Goal: Transaction & Acquisition: Book appointment/travel/reservation

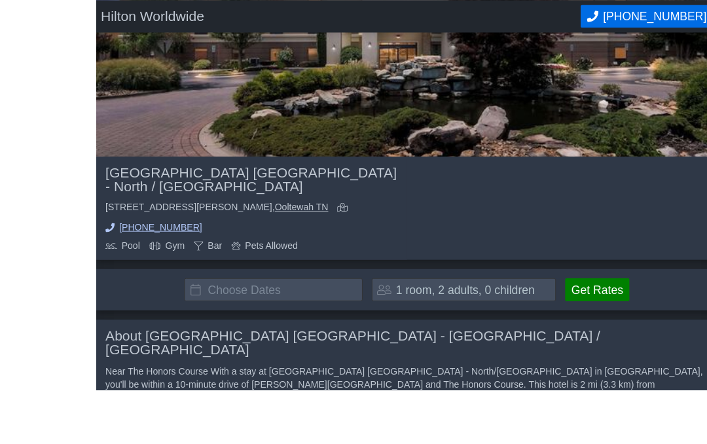
scroll to position [253, 0]
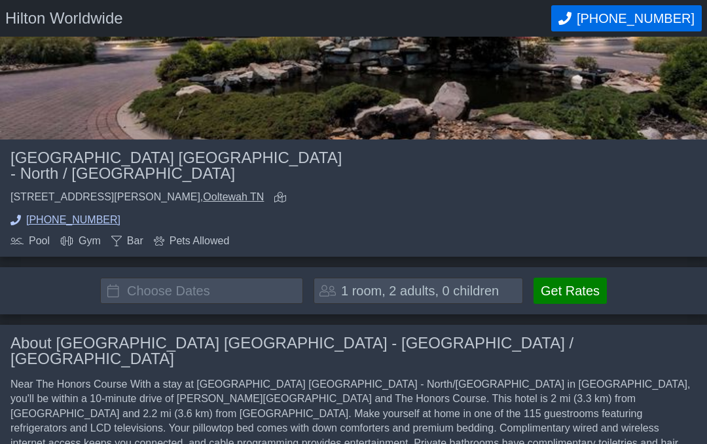
click at [187, 278] on input "text" at bounding box center [201, 291] width 203 height 26
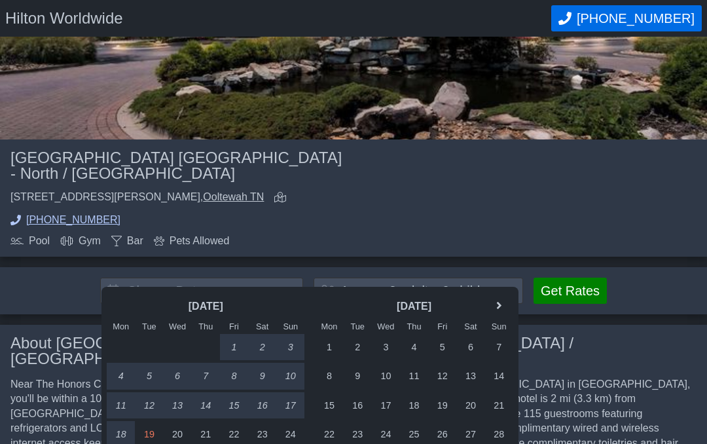
click at [446, 340] on div "5" at bounding box center [442, 347] width 28 height 26
click at [503, 344] on div "7" at bounding box center [499, 347] width 28 height 26
type input "[DATE] - [DATE]"
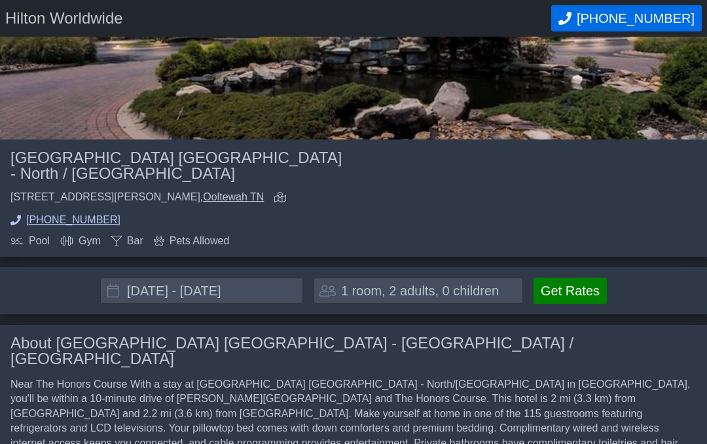
click at [449, 278] on div "1 room, 2 adults, 0 children" at bounding box center [418, 291] width 209 height 26
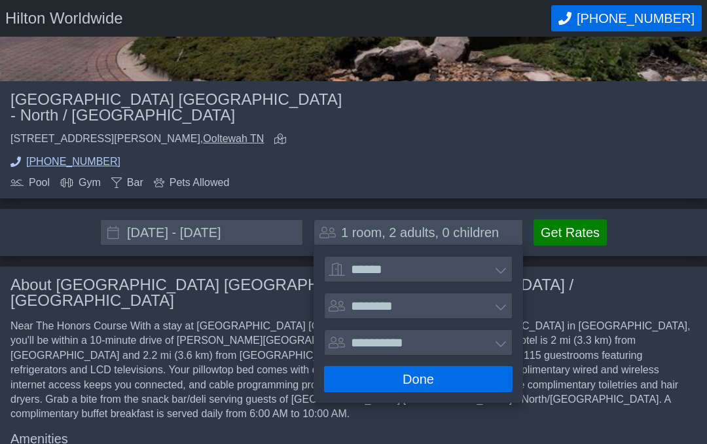
scroll to position [311, 0]
click at [501, 294] on select "******* ******** ******** ********" at bounding box center [418, 306] width 189 height 26
click at [511, 329] on select "**********" at bounding box center [418, 342] width 189 height 26
click at [483, 292] on select "******* ******** ******** ********" at bounding box center [418, 305] width 189 height 26
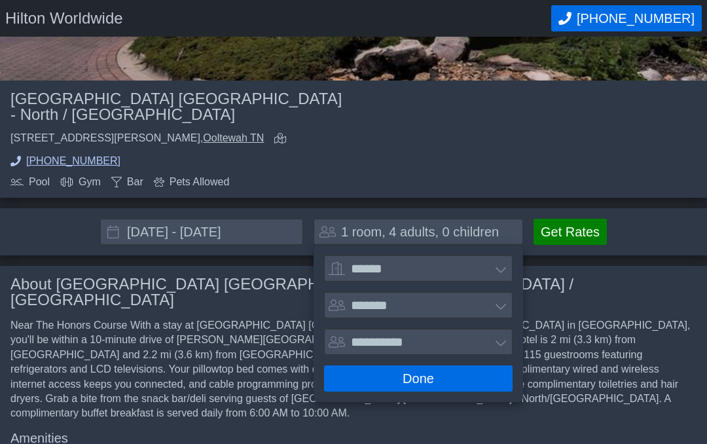
click at [435, 372] on button "Done" at bounding box center [418, 378] width 189 height 26
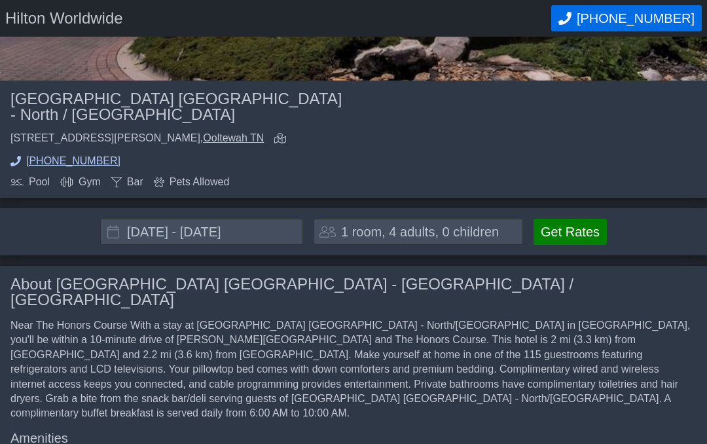
click at [505, 222] on div "1 room, 4 adults, 0 children" at bounding box center [418, 232] width 209 height 26
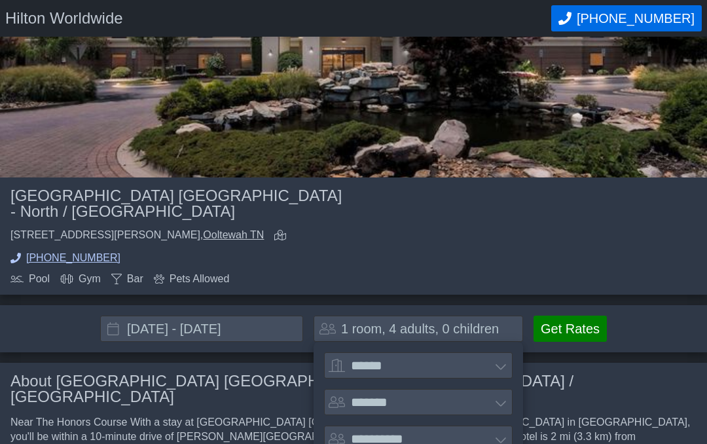
scroll to position [202, 0]
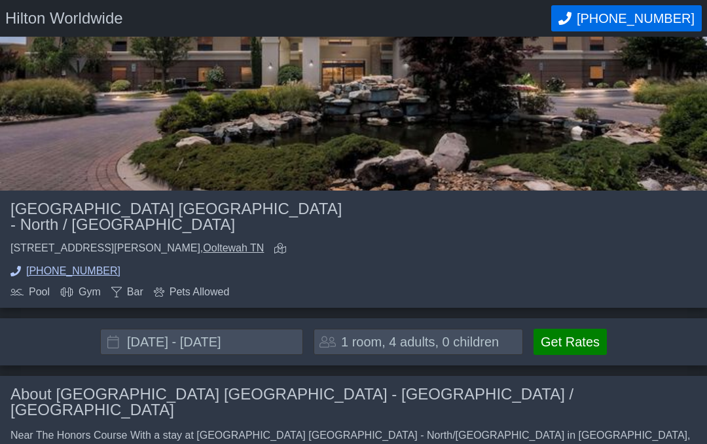
click at [583, 329] on button "Get Rates" at bounding box center [570, 342] width 73 height 26
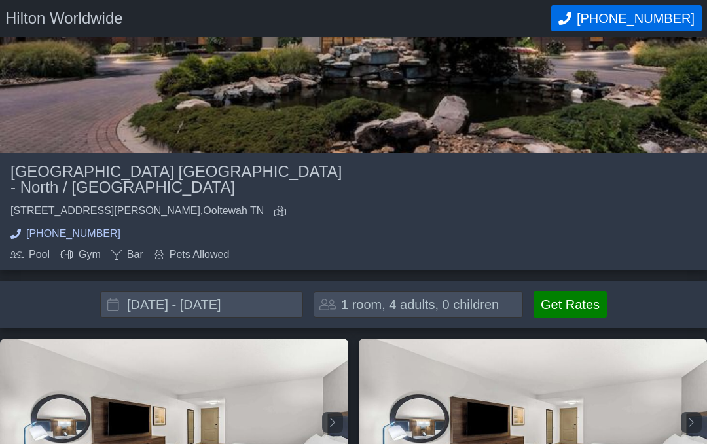
scroll to position [260, 0]
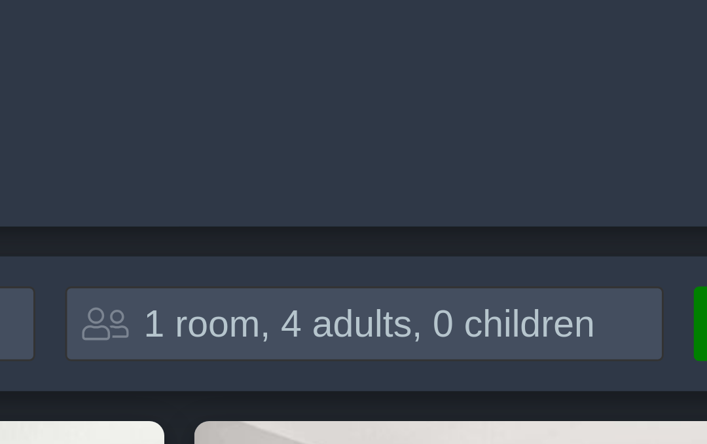
click at [341, 277] on div "1 room, 4 adults, 0 children" at bounding box center [420, 283] width 158 height 13
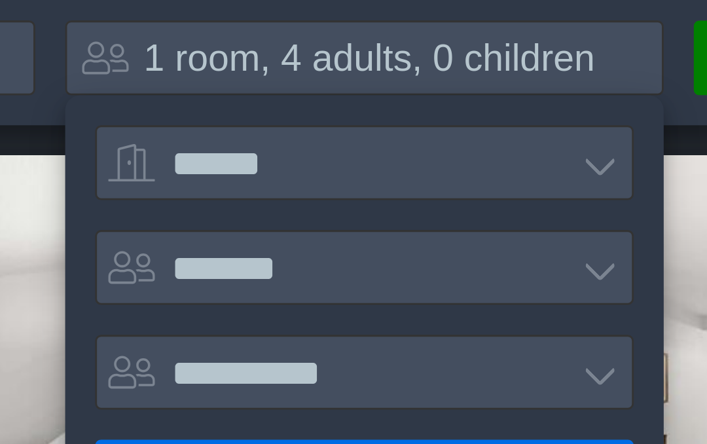
click at [324, 344] on select "******* ******** ******** ********" at bounding box center [418, 357] width 189 height 26
click at [324, 417] on button "Done" at bounding box center [418, 430] width 189 height 26
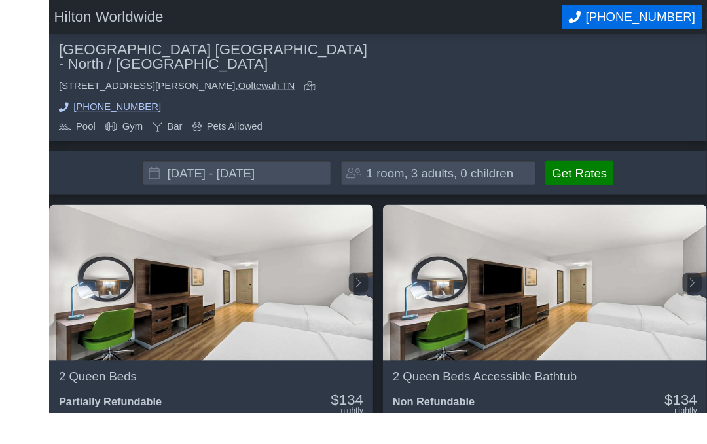
scroll to position [407, 0]
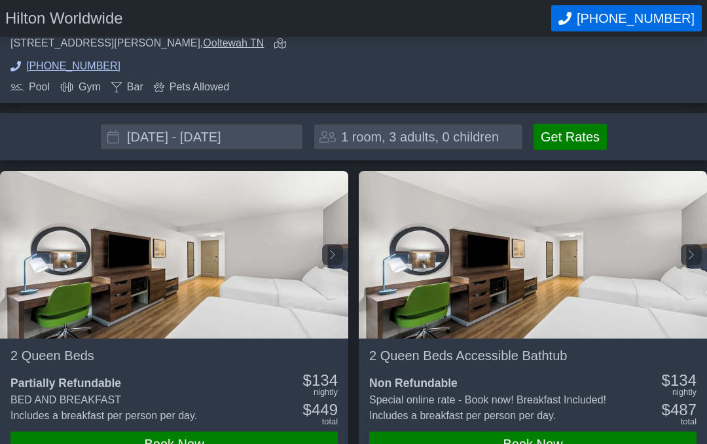
click at [575, 132] on button "Get Rates" at bounding box center [570, 137] width 73 height 26
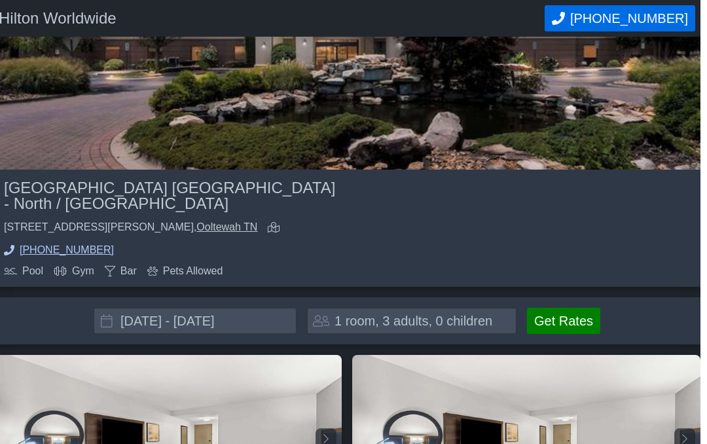
scroll to position [253, 0]
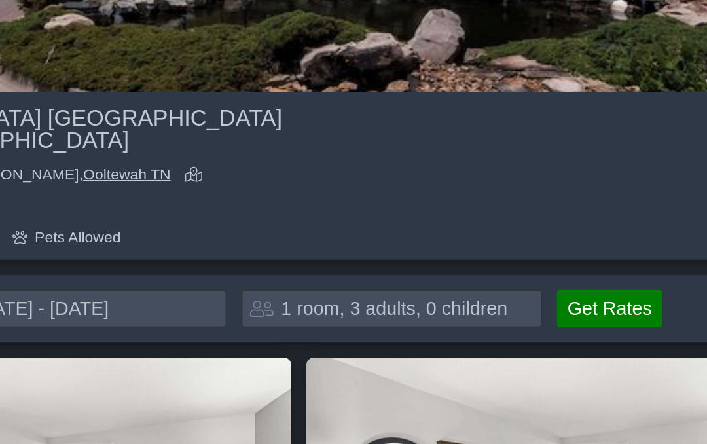
click at [330, 277] on div "1 room, 3 adults, 0 children" at bounding box center [418, 290] width 209 height 26
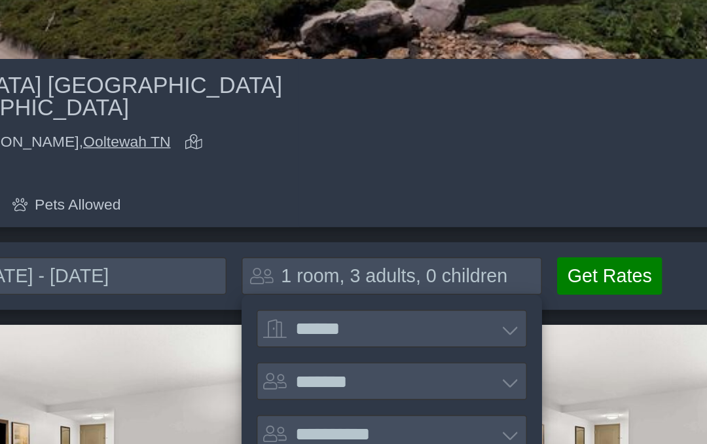
click at [354, 350] on select "******* ******** ******** ********" at bounding box center [418, 363] width 189 height 26
select select "*"
click at [324, 424] on button "Done" at bounding box center [418, 437] width 189 height 26
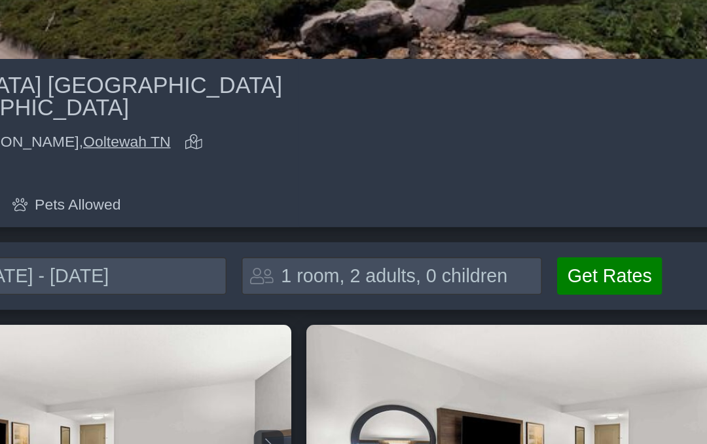
click at [534, 277] on button "Get Rates" at bounding box center [570, 290] width 73 height 26
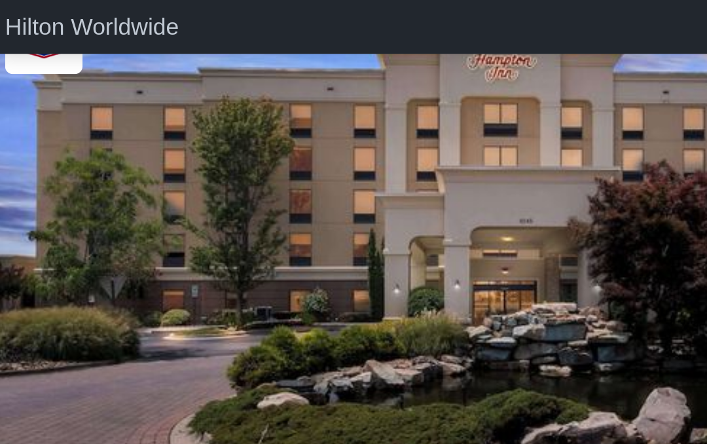
scroll to position [72, 0]
